Goal: Information Seeking & Learning: Check status

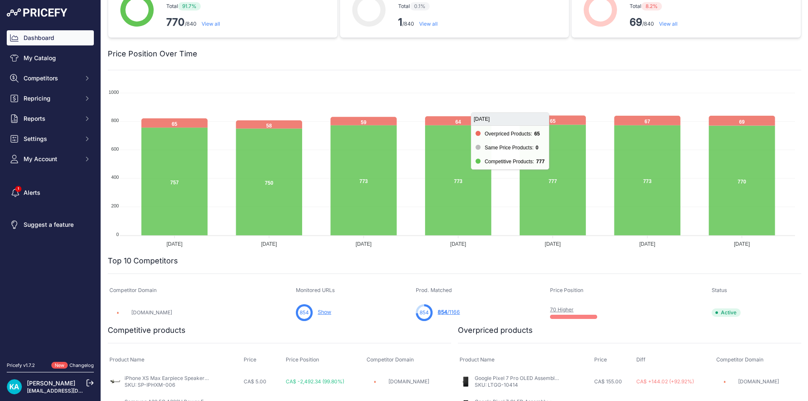
scroll to position [42, 0]
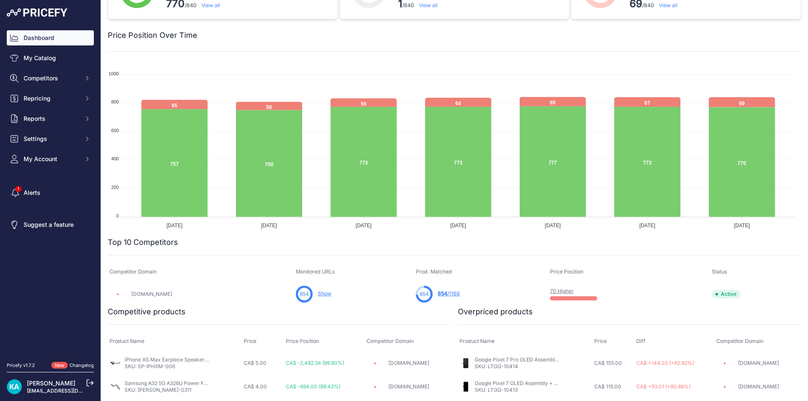
click at [550, 294] on link "70 Higher" at bounding box center [562, 291] width 24 height 6
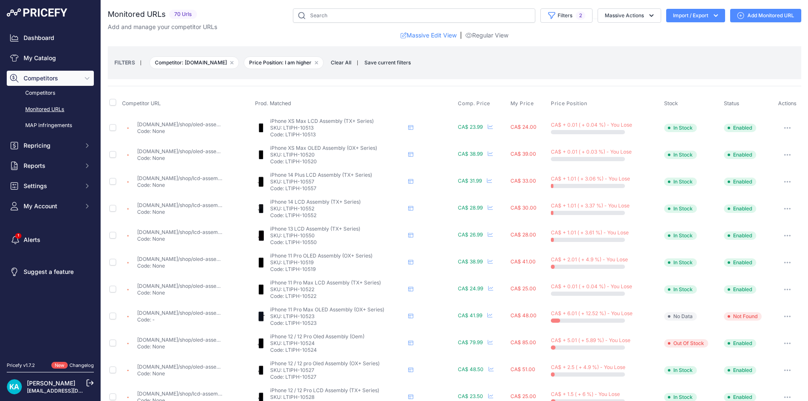
scroll to position [287, 0]
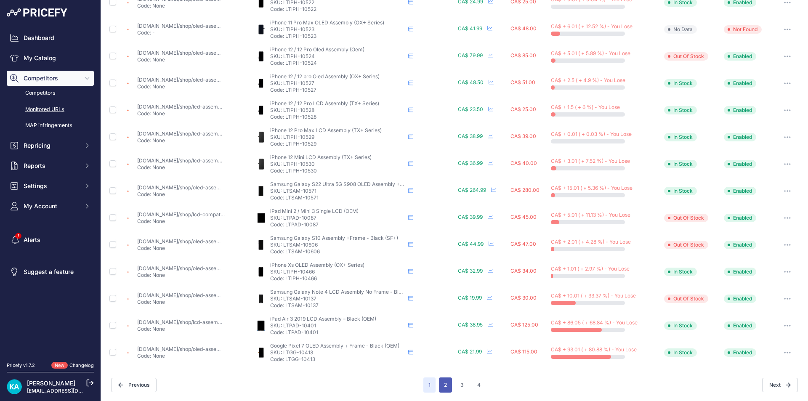
click at [444, 387] on button "2" at bounding box center [445, 384] width 13 height 15
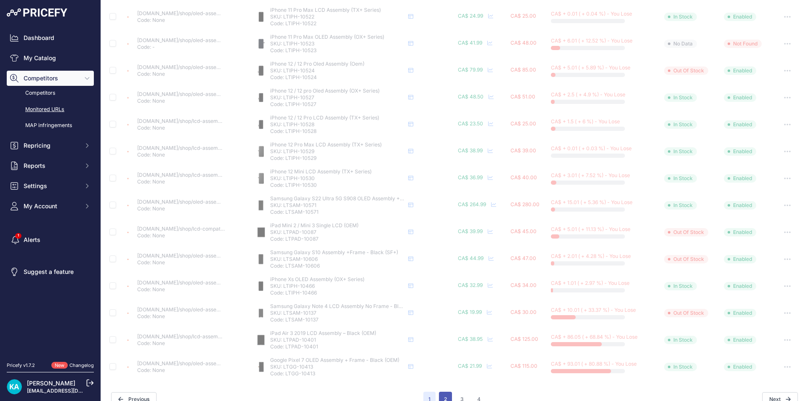
scroll to position [301, 0]
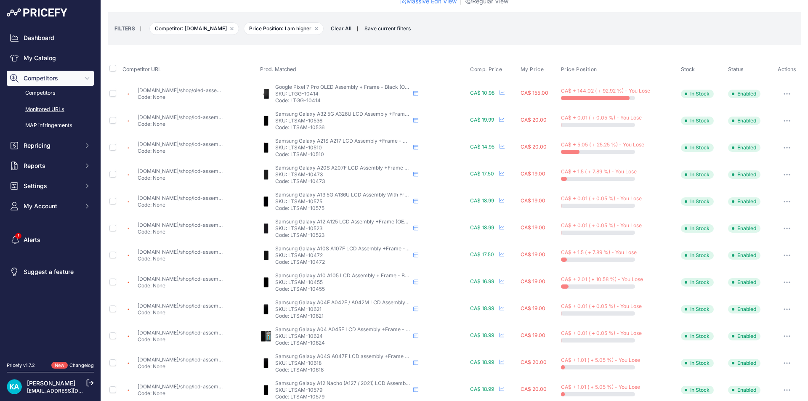
scroll to position [287, 0]
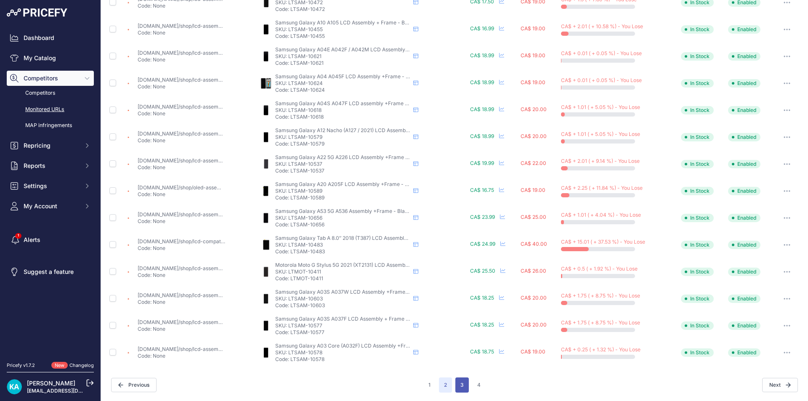
click at [461, 384] on button "3" at bounding box center [461, 384] width 13 height 15
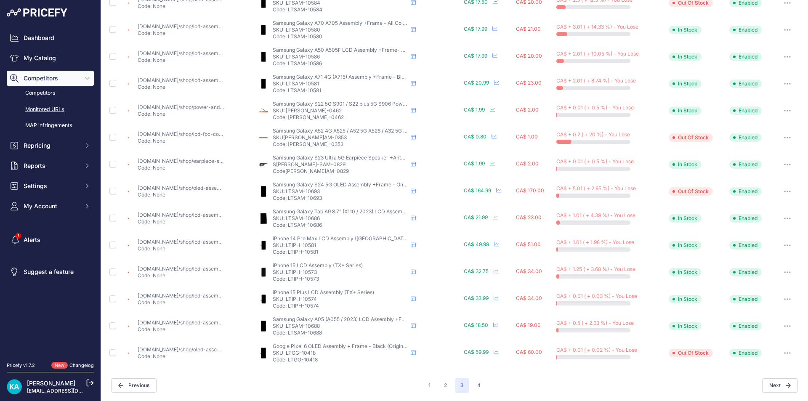
scroll to position [76, 0]
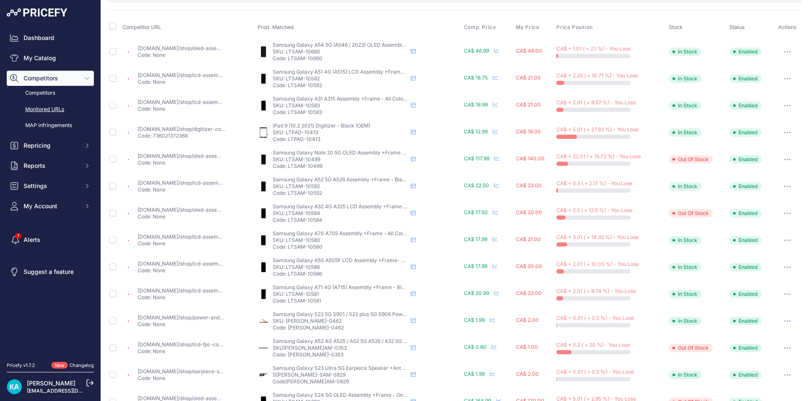
click at [196, 131] on link "mtech.shop/shop/digitizer-compatible-for-ipad-7-2019-ipad-8-2020-refurbished-bl…" at bounding box center [282, 129] width 288 height 6
